Goal: Task Accomplishment & Management: Complete application form

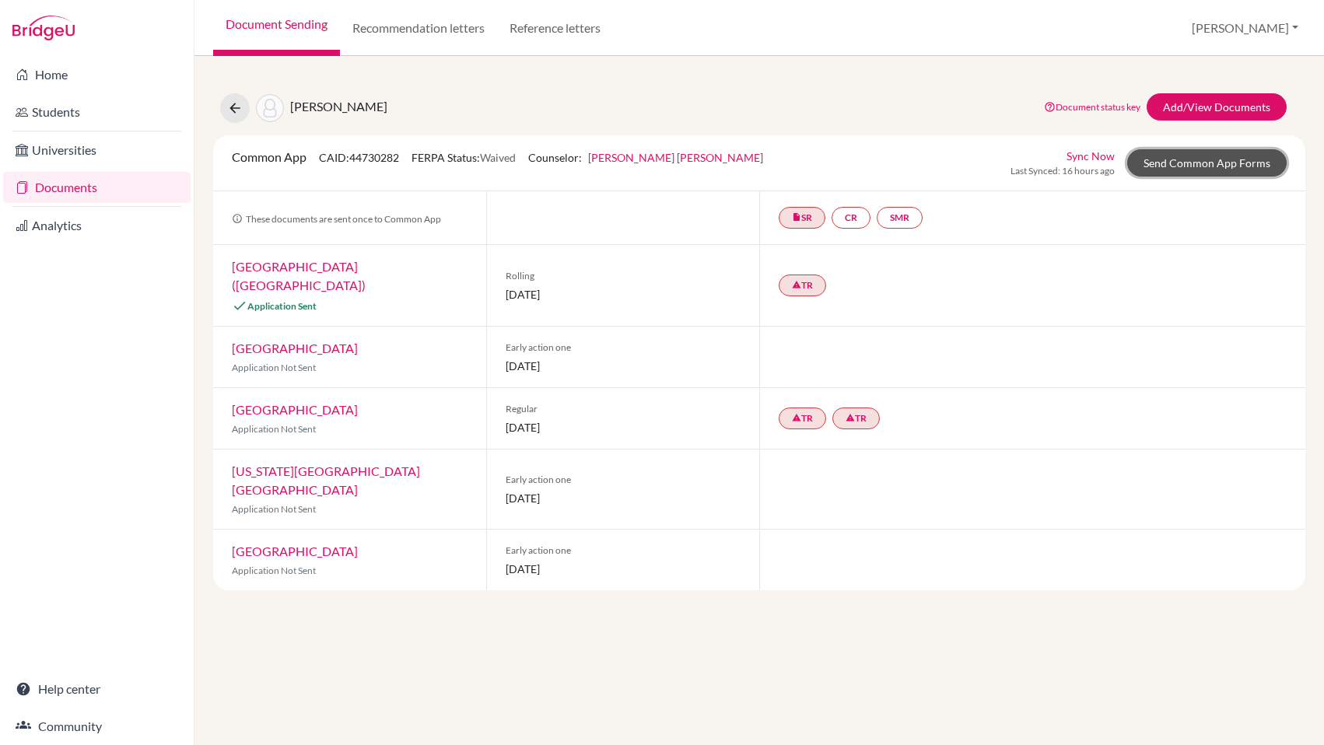
click at [1178, 163] on link "Send Common App Forms" at bounding box center [1206, 162] width 159 height 27
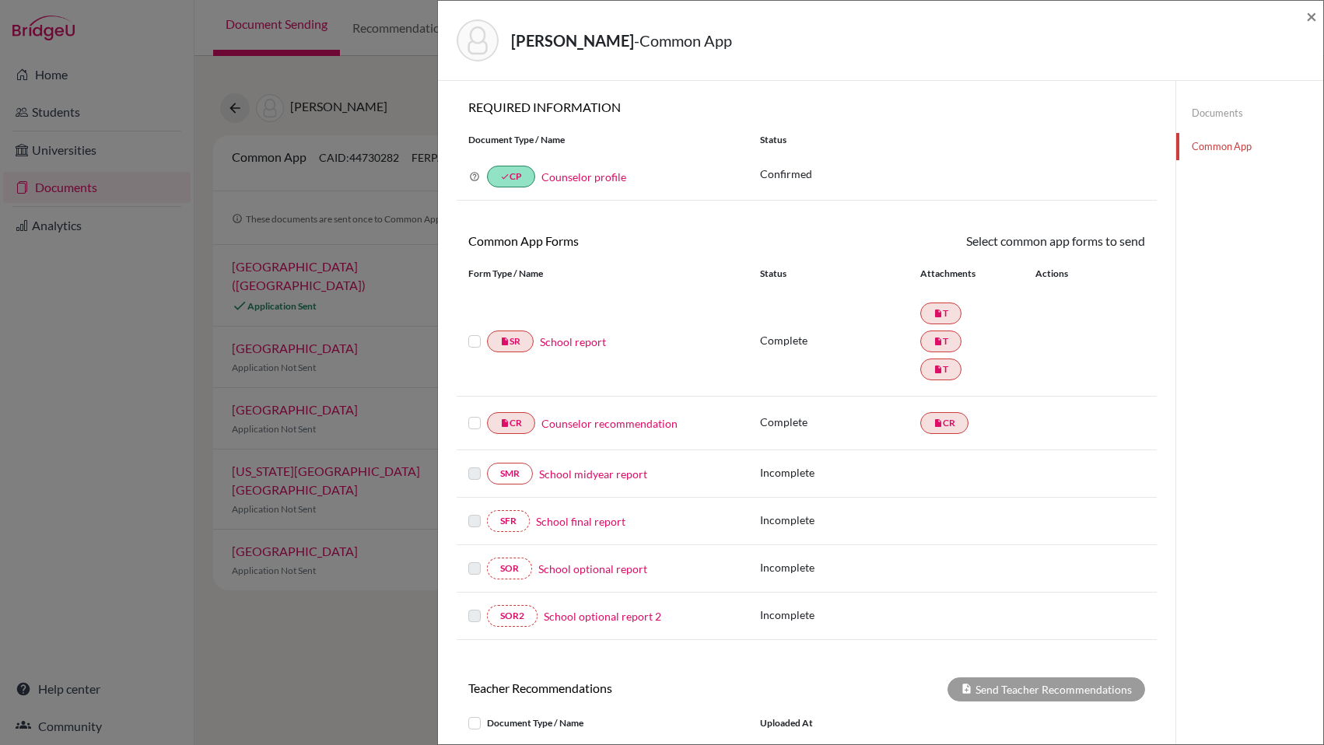
click at [480, 414] on label at bounding box center [474, 414] width 12 height 0
click at [0, 0] on input "checkbox" at bounding box center [0, 0] width 0 height 0
click at [1127, 243] on link "Send" at bounding box center [1112, 244] width 65 height 24
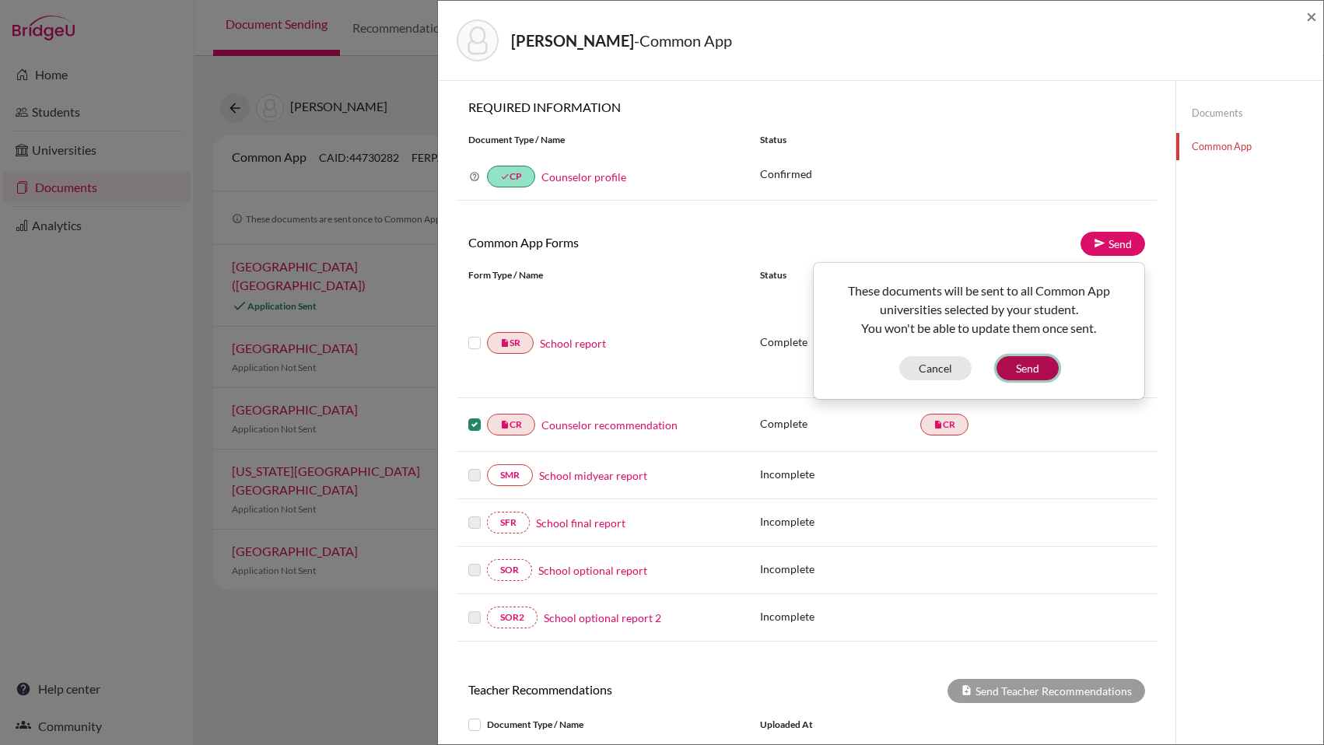
click at [1025, 356] on button "Send" at bounding box center [1027, 368] width 62 height 24
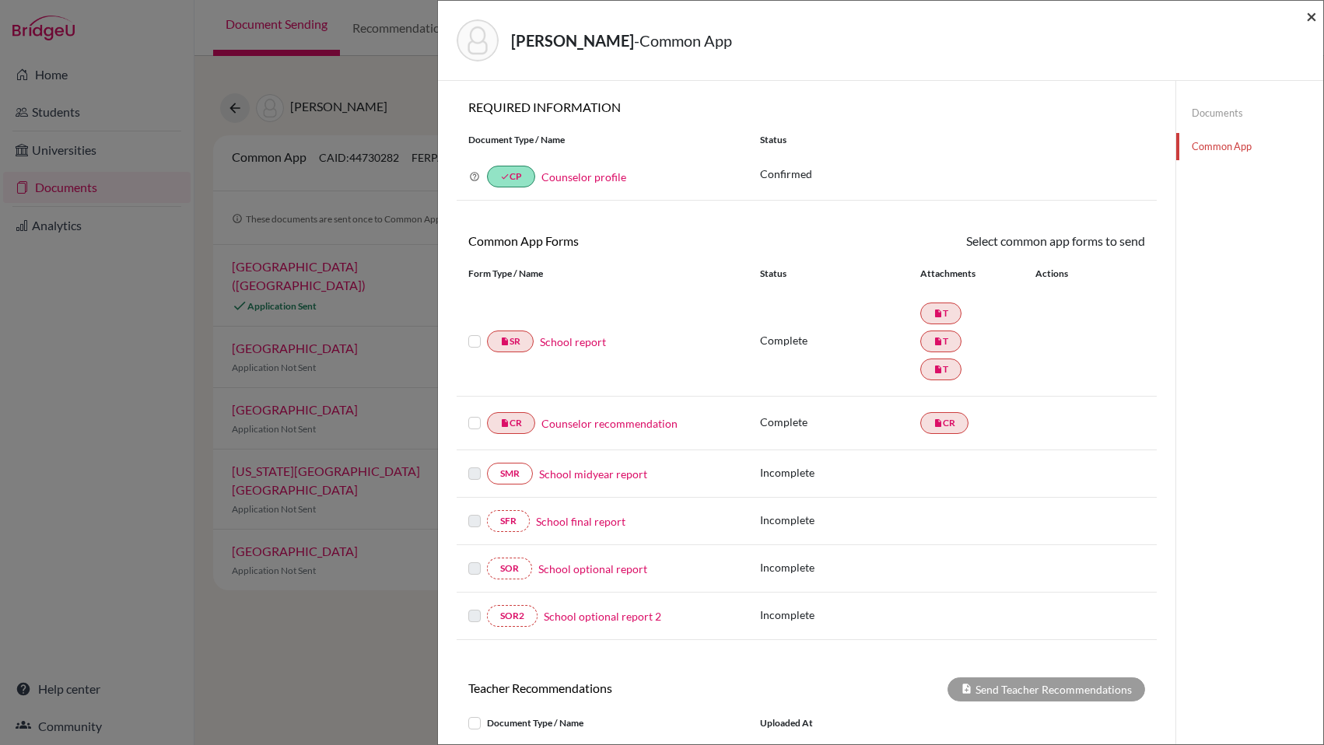
click at [1312, 19] on span "×" at bounding box center [1311, 16] width 11 height 23
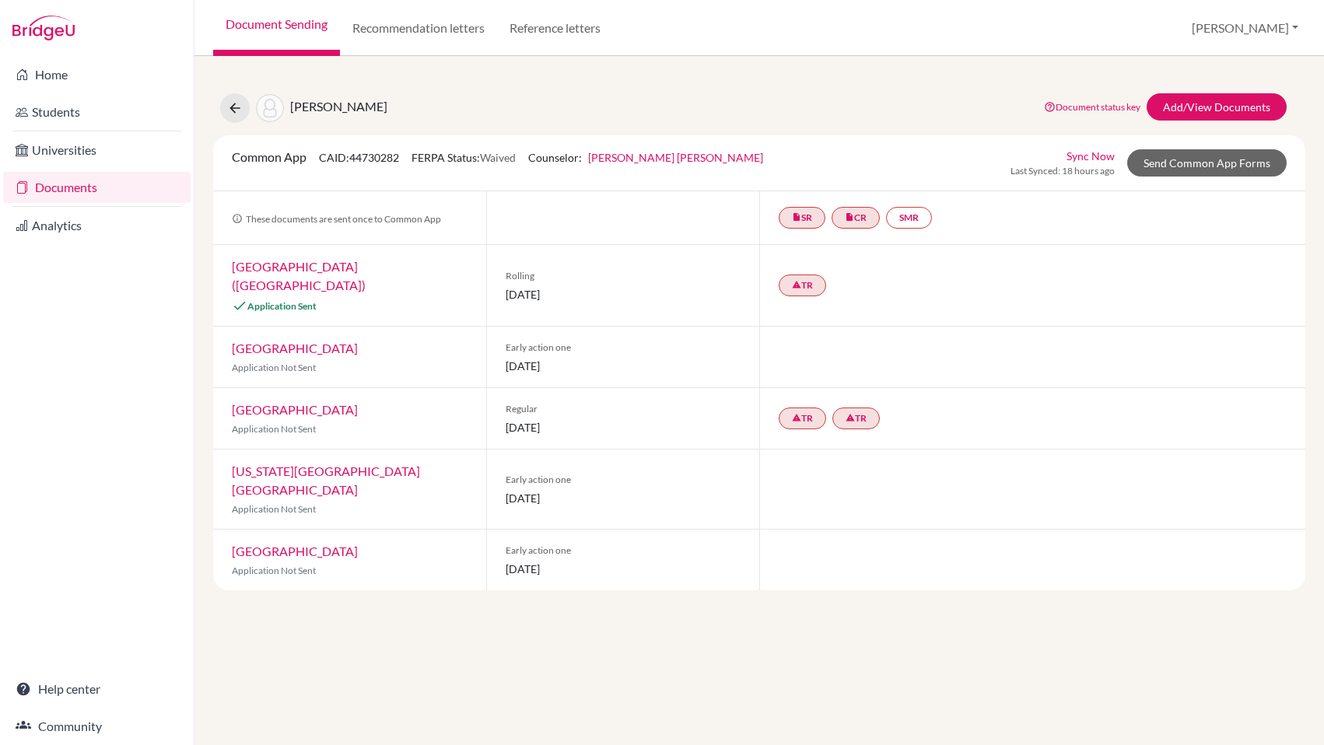
click at [72, 187] on link "Documents" at bounding box center [96, 187] width 187 height 31
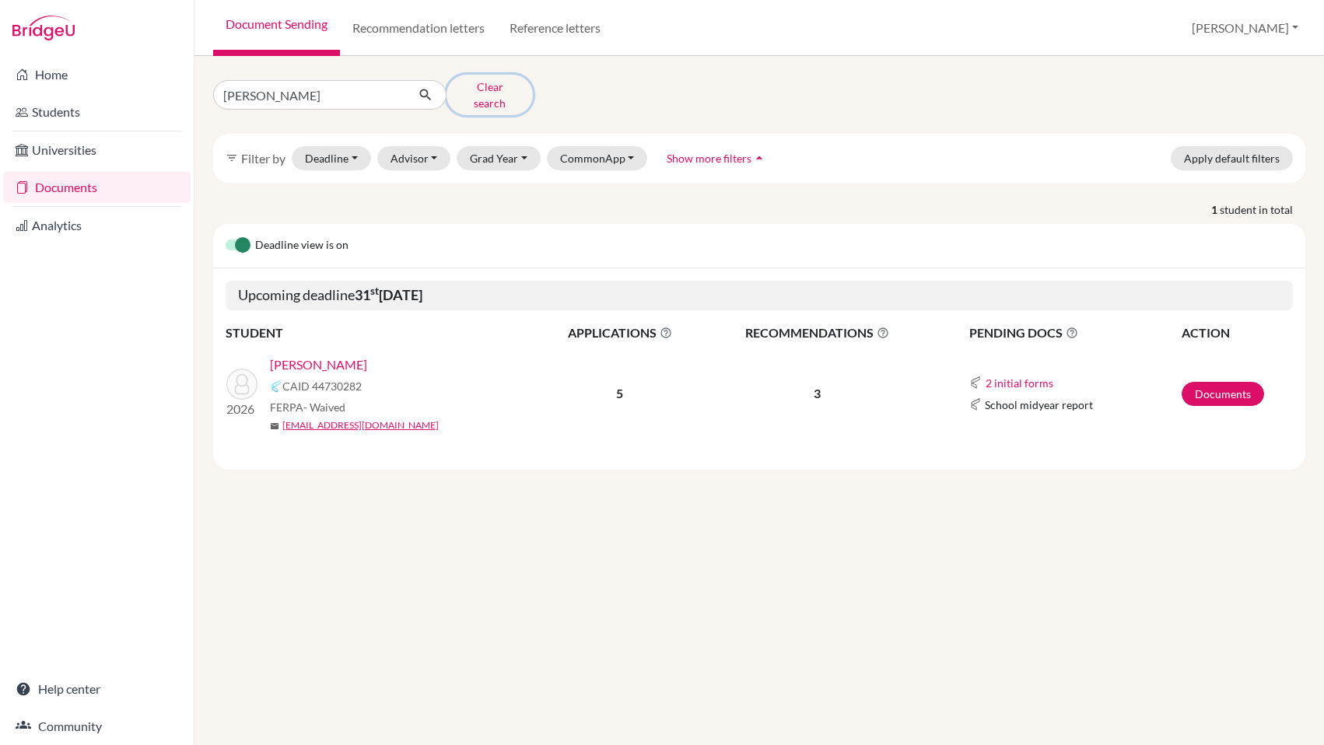
click at [478, 90] on button "Clear search" at bounding box center [489, 95] width 86 height 40
